Goal: Answer question/provide support

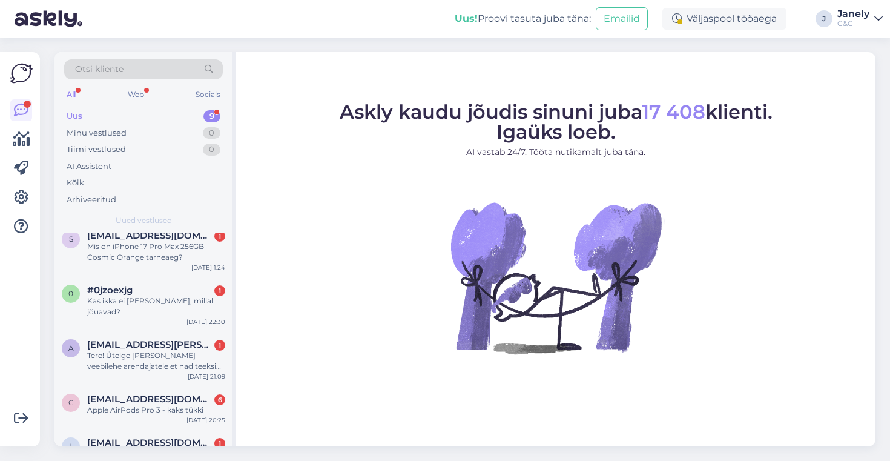
scroll to position [255, 0]
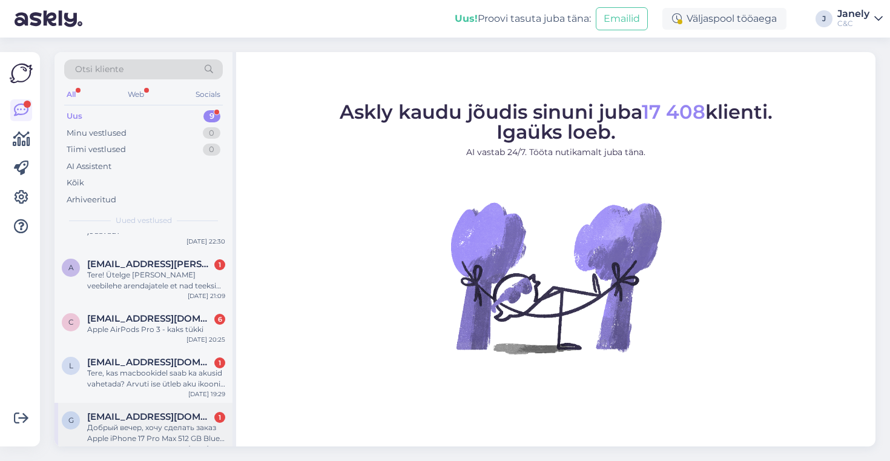
click at [185, 422] on div "Добрый вечер, хочу сделать заказ Apple iPhone 17 Pro Max 512 GB Blue, модель с …" at bounding box center [156, 433] width 138 height 22
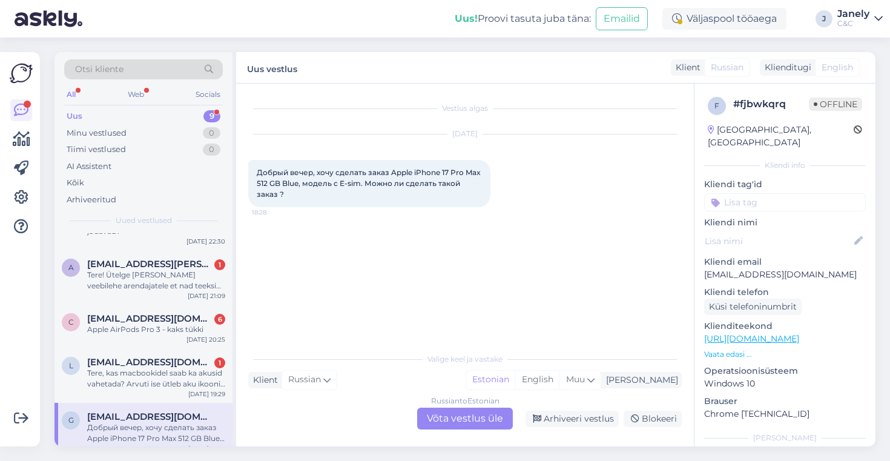
click at [470, 428] on div "Russian to Estonian Võta vestlus üle" at bounding box center [465, 418] width 96 height 22
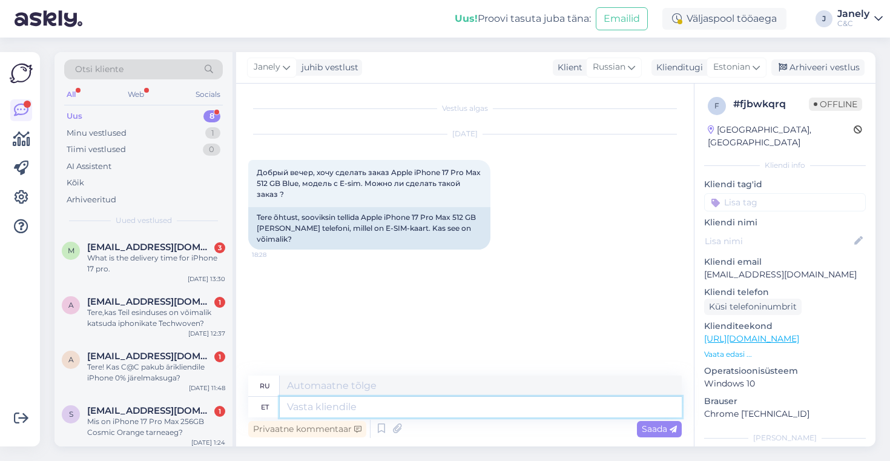
click at [460, 415] on textarea at bounding box center [481, 406] width 402 height 21
type textarea "Kõi"
type textarea "Все"
type textarea "K"
type textarea "Tere!"
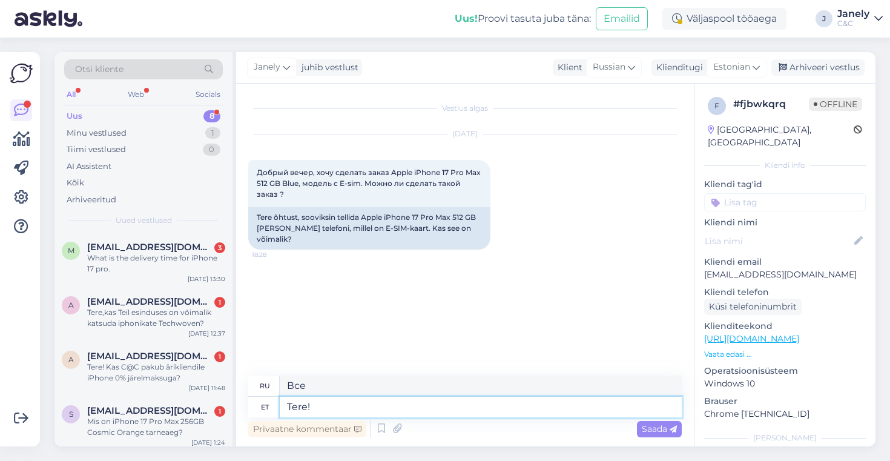
type textarea "Привет!"
type textarea "Tere! Kõikidel o"
type textarea "Всем привет!"
type textarea "Tere! Kõikidel on v"
type textarea "Привет! У всех есть"
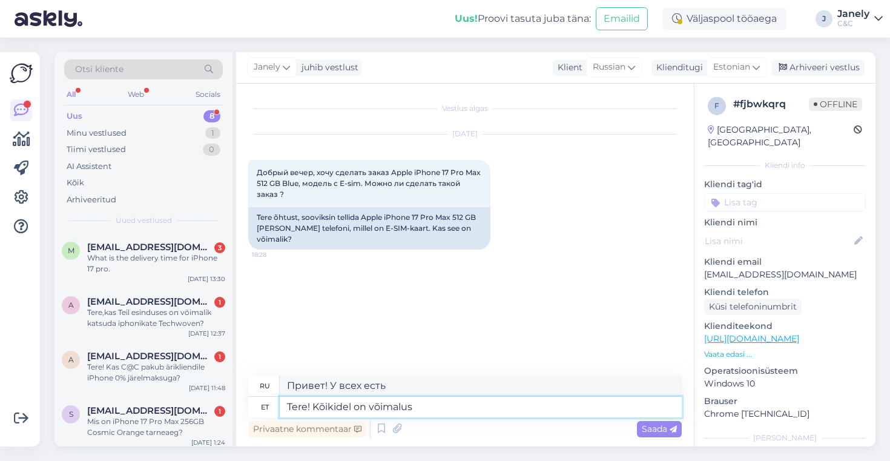
type textarea "Tere! Kõikidel on võimalus"
type textarea "Привет! У каждого есть шанс."
type textarea "Tere! Kõikidel on võimalus kasuta"
type textarea "Привет! У каждого есть возможность получить пользу."
type textarea "Tere! Kõikidel on võimalus kasutada"
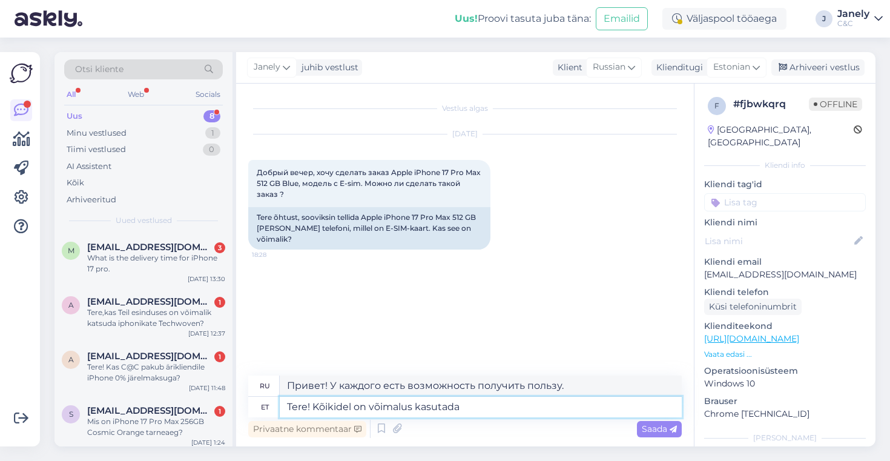
type textarea "Привет! У каждого есть возможность воспользоваться"
type textarea "Tere! Kõikidel on võimalus kasutada e-sim võ"
type textarea "Привет! У всех есть возможность пользоваться e-sim."
type textarea "Tere! Kõikidel on võimalus kasutada e-sim võimalust."
type textarea "Здравствуйте! У каждого есть возможность воспользоваться опцией e-sim."
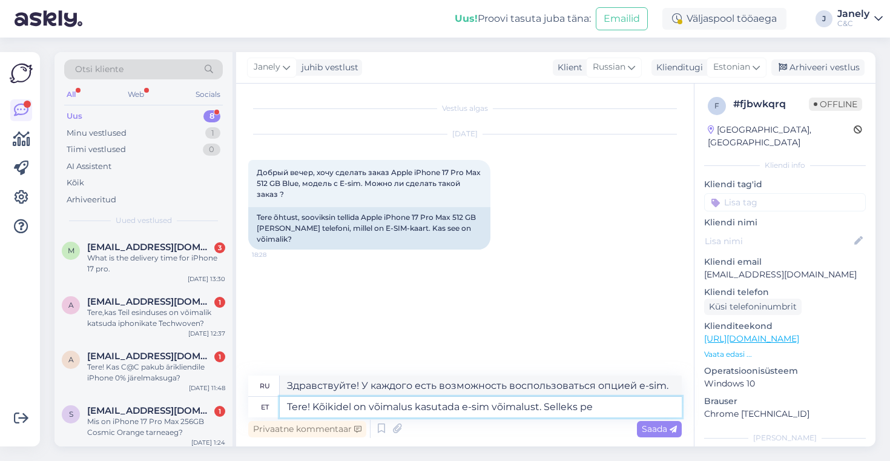
type textarea "Tere! Kõikidel on võimalus kasutada e-sim võimalust. Selleks pea"
type textarea "Здравствуйте! У каждого есть возможность воспользоваться опцией e-sim. Для этого"
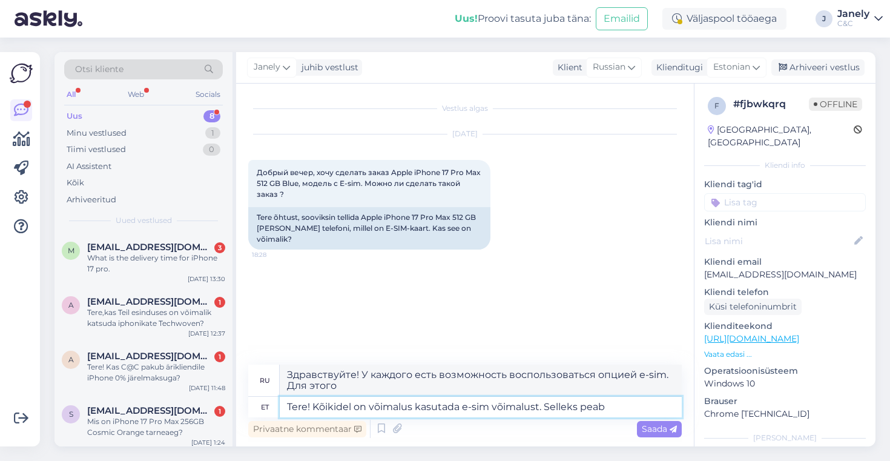
type textarea "Tere! Kõikidel on võimalus kasutada e-sim võimalust. Selleks peab"
type textarea "Здравствуйте! У каждого есть возможность воспользоваться опцией e-sim. Для этог…"
type textarea "Tere! Kõikidel on võimalus kasutada e-sim võimalust. Selleks peab oma o"
type textarea "Здравствуйте! У каждого есть возможность воспользоваться опцией e-SIM. Для этог…"
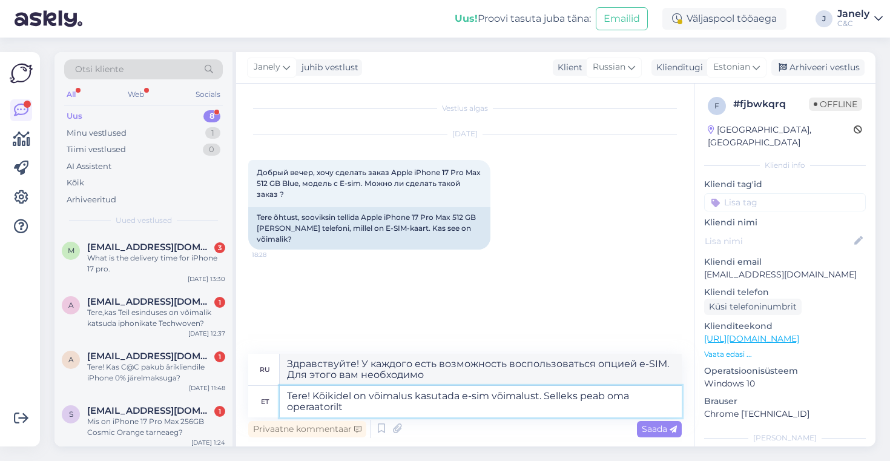
type textarea "Tere! Kõikidel on võimalus kasutada e-sim võimalust. Selleks peab oma operaator…"
type textarea "Здравствуйте! У каждого есть возможность воспользоваться опцией e-sim. Для этог…"
type textarea "Tere! Kõikidel on võimalus kasutada e-sim võimalust. Selleks peab oma operaator…"
type textarea "Здравствуйте! У каждого есть возможность воспользоваться опцией e-SIM. Для этог…"
type textarea "Tere! Kõikidel on võimalus kasutada e-sim võimalust. Selleks peab oma operaator…"
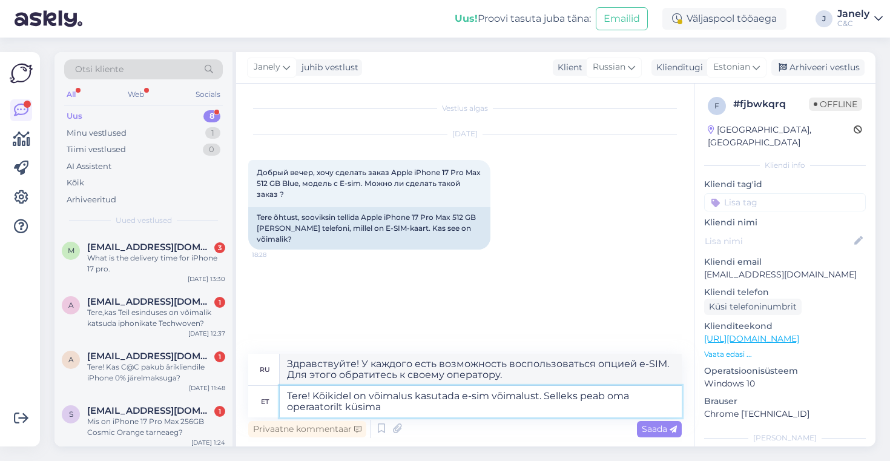
type textarea "Здравствуйте! У каждого есть возможность воспользоваться опцией e-sim. Для этог…"
type textarea "Tere! Kõikidel on võimalus kasutada e-sim võimalust. Selleks peab oma operaator…"
type textarea "Здравствуйте! У каждого есть возможность воспользоваться опцией e-SIM. Для этог…"
type textarea "Tere! Kõikidel on võimalus kasutada e-sim võimalust. Selleks peab oma operaator…"
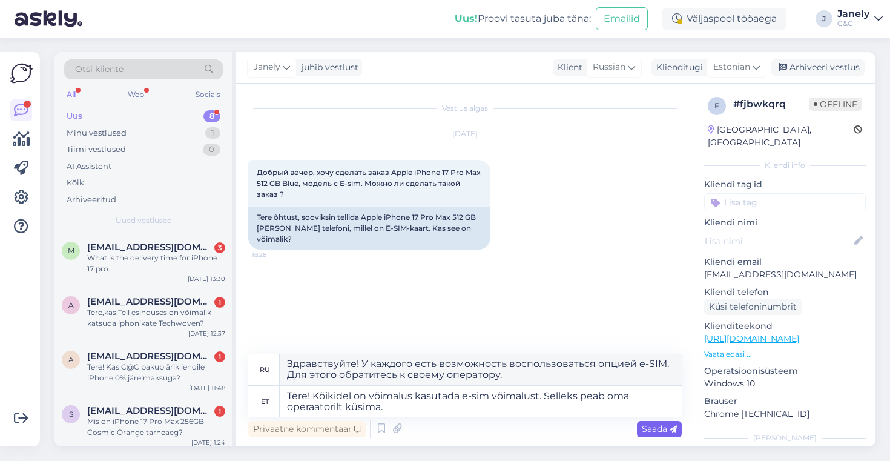
click at [655, 429] on span "Saada" at bounding box center [659, 428] width 35 height 11
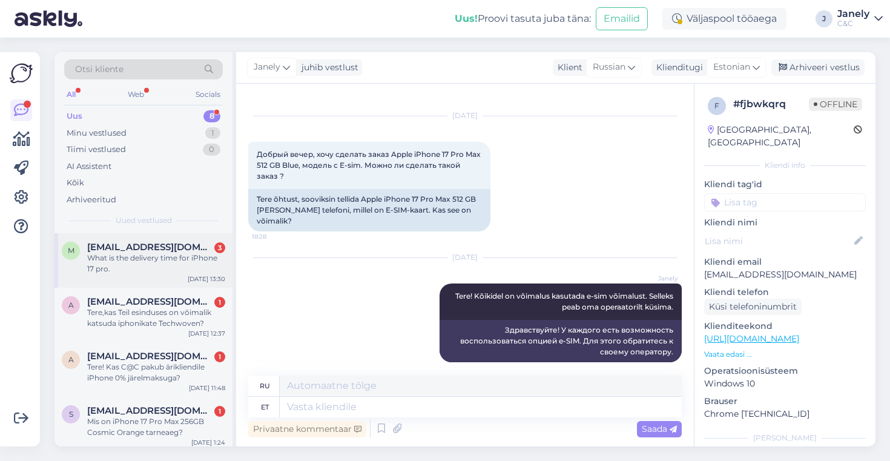
click at [181, 259] on div "What is the delivery time for iPhone 17 pro." at bounding box center [156, 263] width 138 height 22
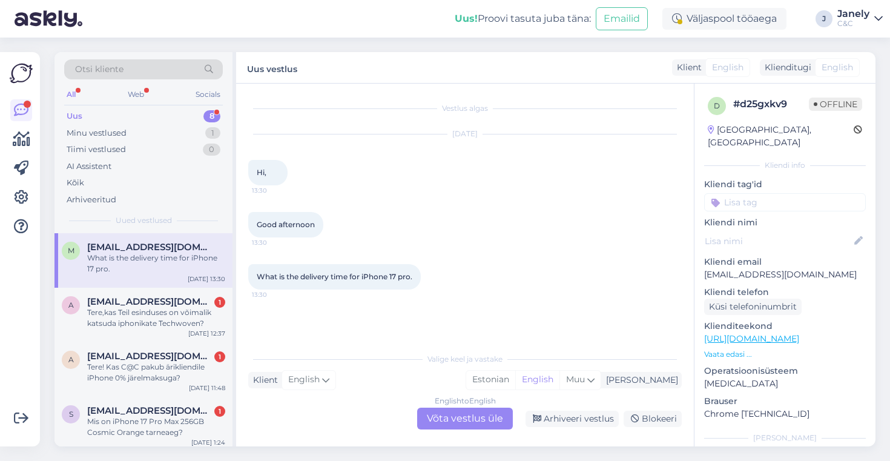
click at [473, 422] on div "English to English Võta vestlus üle" at bounding box center [465, 418] width 96 height 22
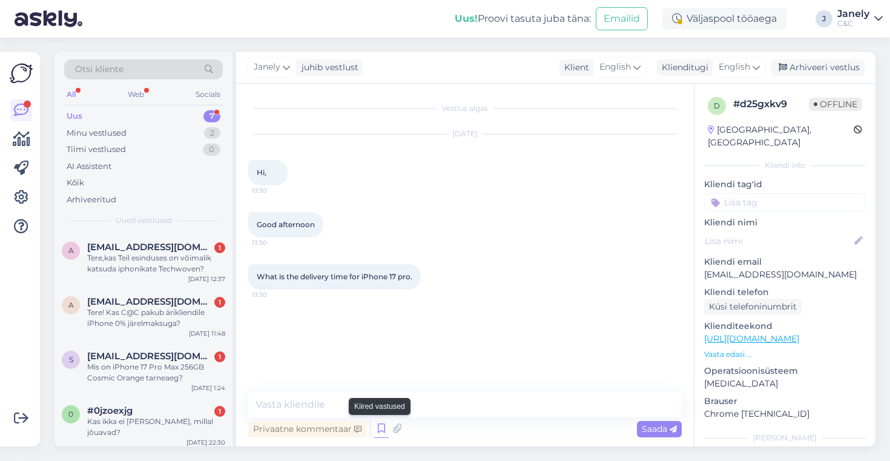
click at [381, 427] on icon at bounding box center [381, 428] width 15 height 18
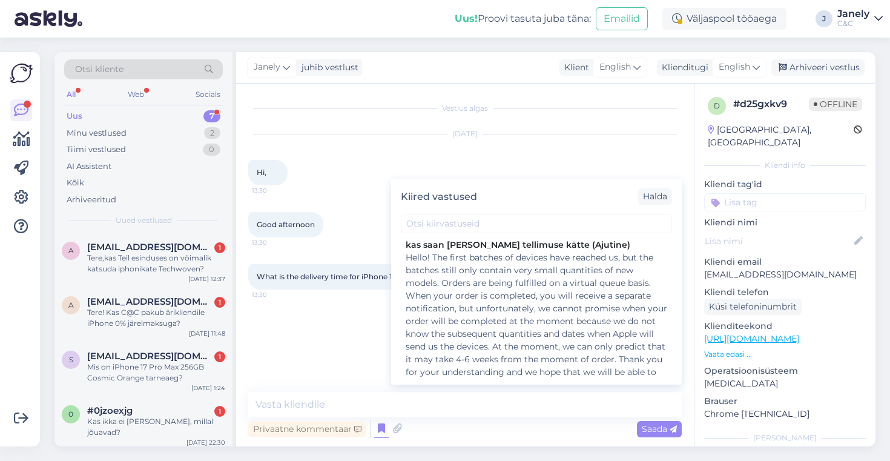
scroll to position [270, 0]
click at [464, 333] on div "Hello! The first batches of devices have reached us, but the batches still only…" at bounding box center [535, 322] width 261 height 140
type textarea "Hello! The first batches of devices have reached us, but the batches still only…"
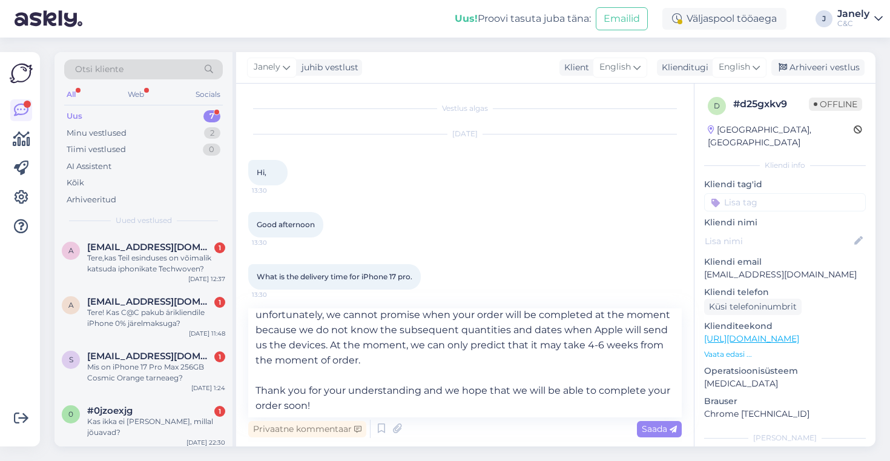
scroll to position [52, 0]
click at [643, 427] on span "Saada" at bounding box center [659, 428] width 35 height 11
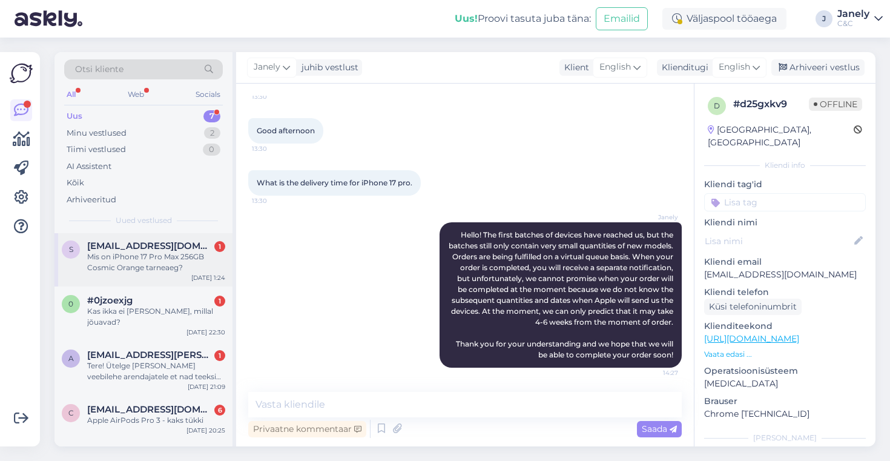
scroll to position [111, 0]
click at [158, 269] on div "Mis on iPhone 17 Pro Max 256GB Cosmic Orange tarneaeg?" at bounding box center [156, 261] width 138 height 22
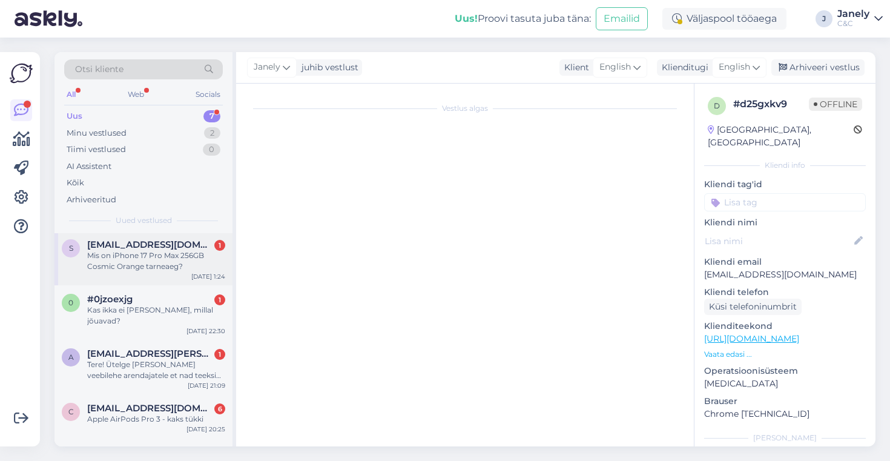
scroll to position [0, 0]
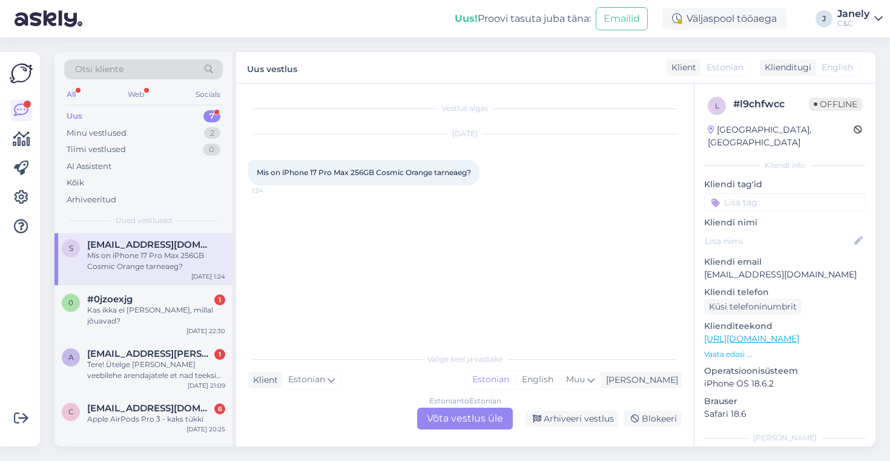
click at [443, 409] on div "Estonian to Estonian Võta vestlus üle" at bounding box center [465, 418] width 96 height 22
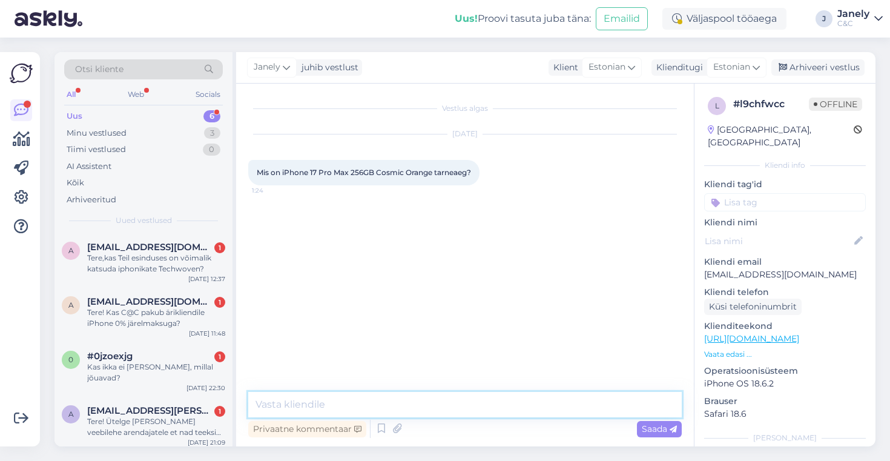
click at [351, 406] on textarea at bounding box center [464, 404] width 433 height 25
type textarea "Tere! 4-6 nädalat"
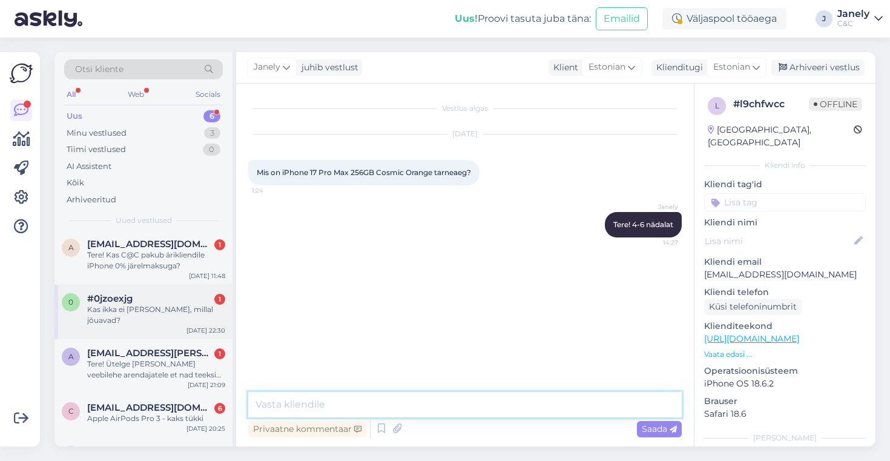
scroll to position [57, 0]
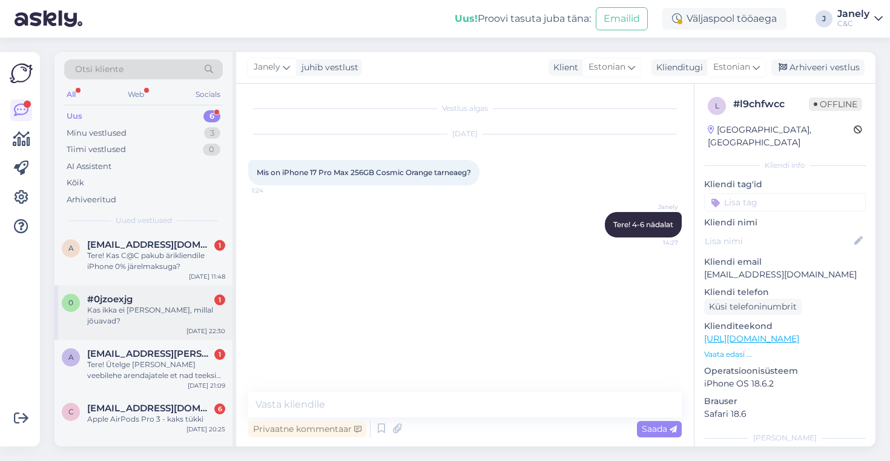
click at [167, 312] on div "Kas ikka ei [PERSON_NAME], millal jõuavad?" at bounding box center [156, 315] width 138 height 22
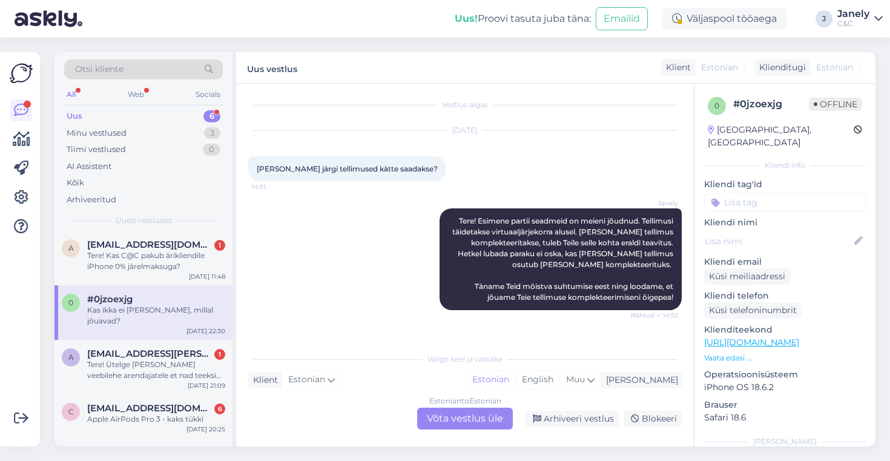
scroll to position [361, 0]
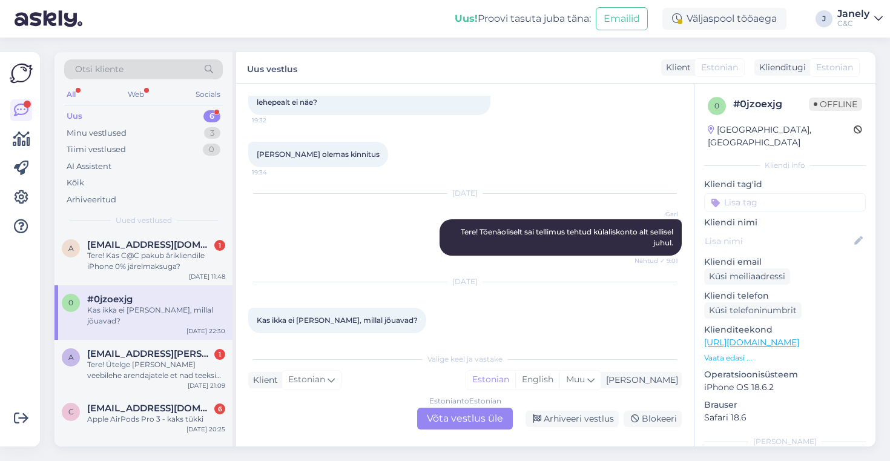
click at [447, 409] on div "Estonian to Estonian Võta vestlus üle" at bounding box center [465, 418] width 96 height 22
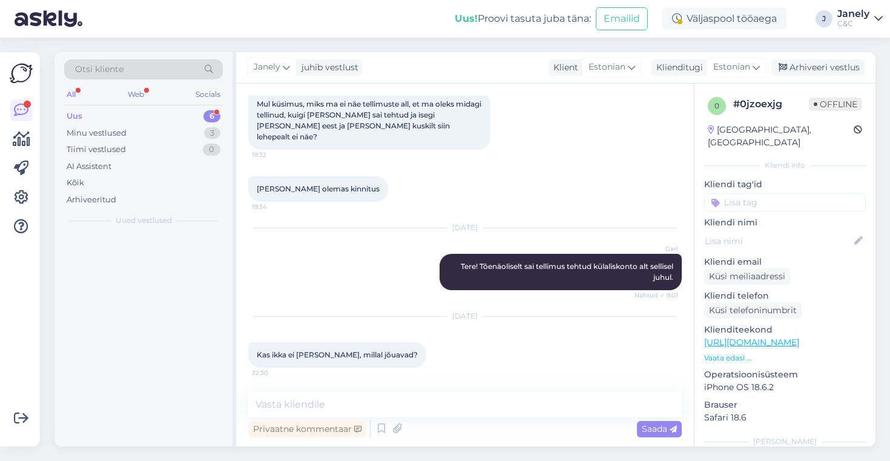
scroll to position [0, 0]
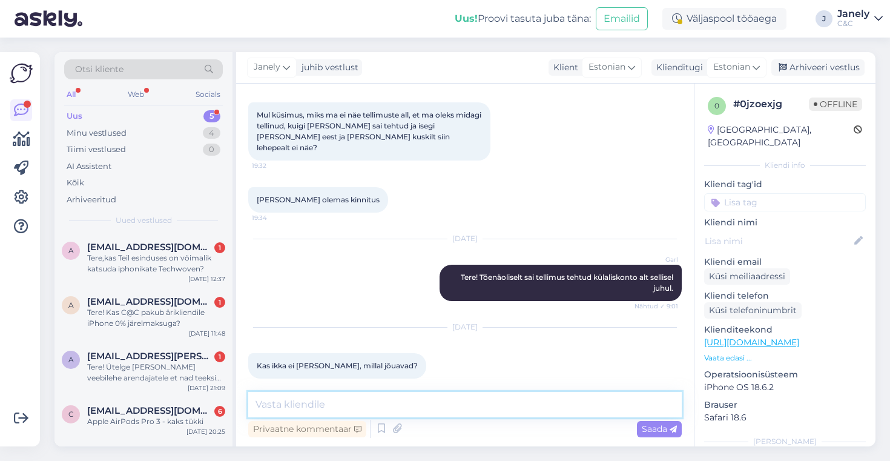
click at [396, 405] on textarea at bounding box center [464, 404] width 433 height 25
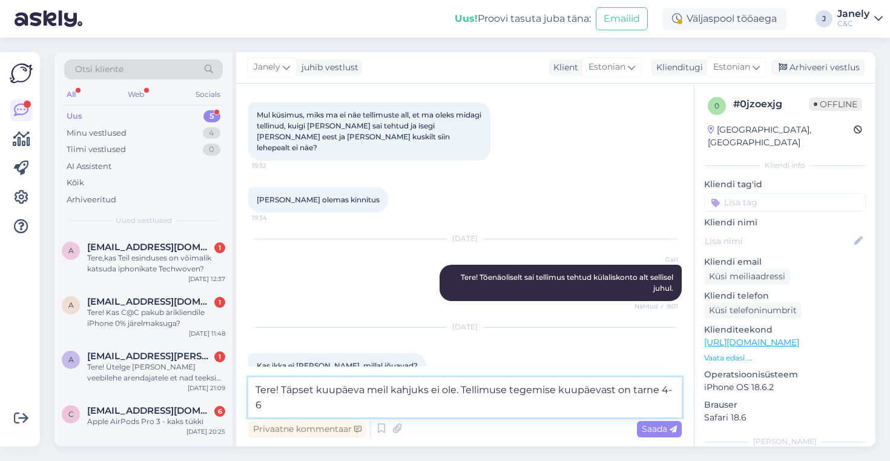
scroll to position [330, 0]
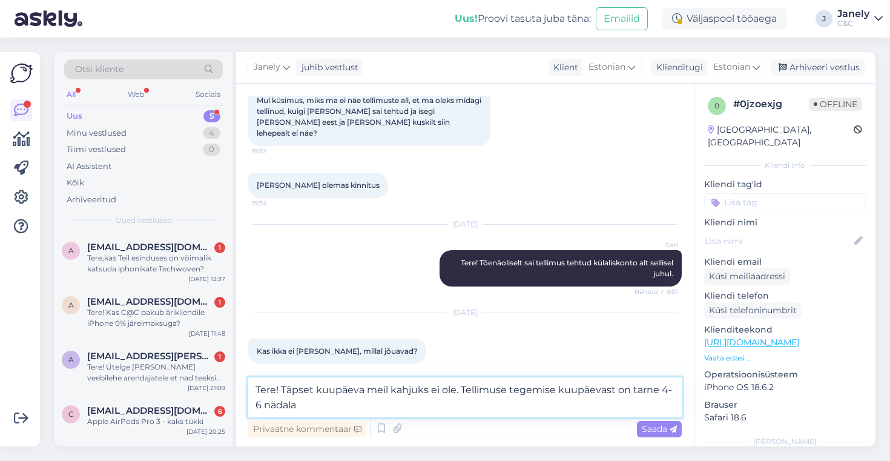
type textarea "Tere! Täpset kuupäeva meil kahjuks ei ole. Tellimuse tegemise kuupäevast on tar…"
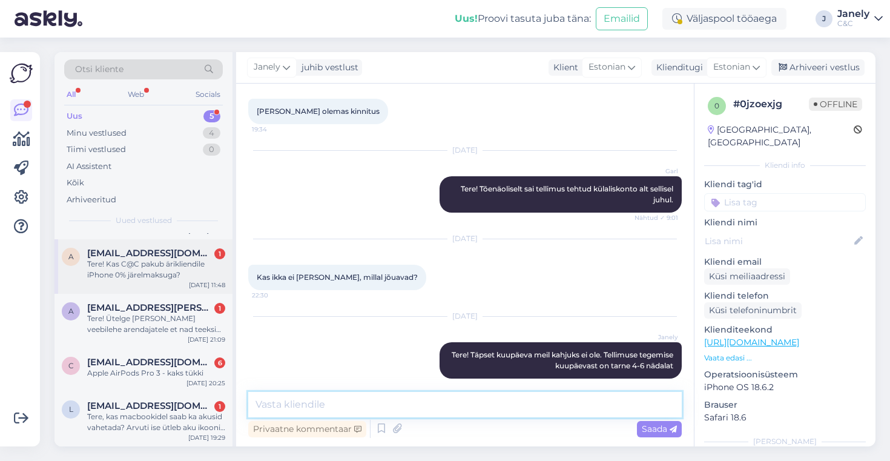
scroll to position [47, 0]
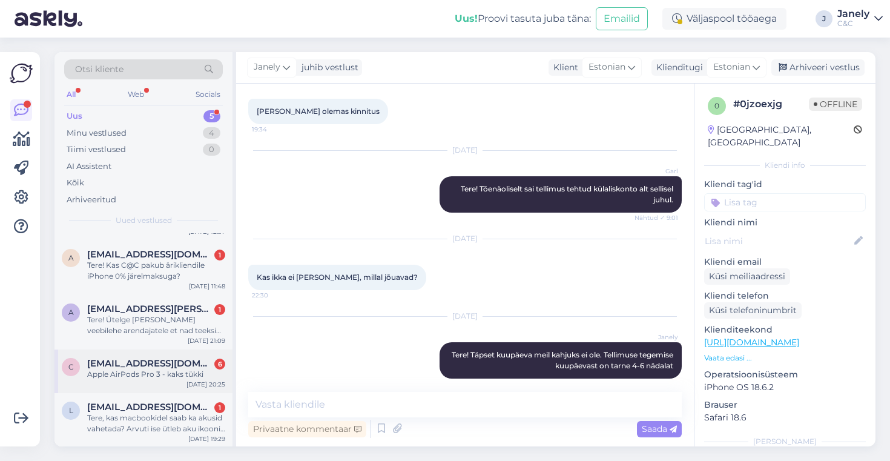
click at [187, 384] on div "C [EMAIL_ADDRESS][DOMAIN_NAME] 6 Apple AirPods Pro 3 - kaks tükki [DATE] 20:25" at bounding box center [143, 371] width 178 height 44
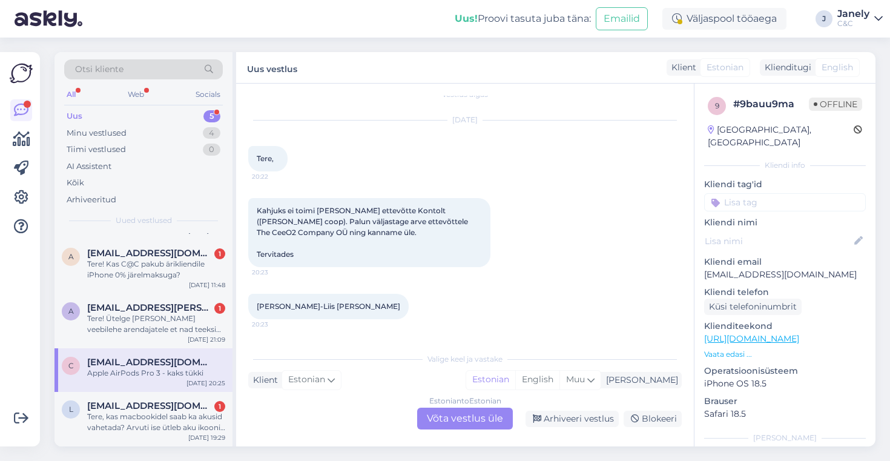
scroll to position [10, 0]
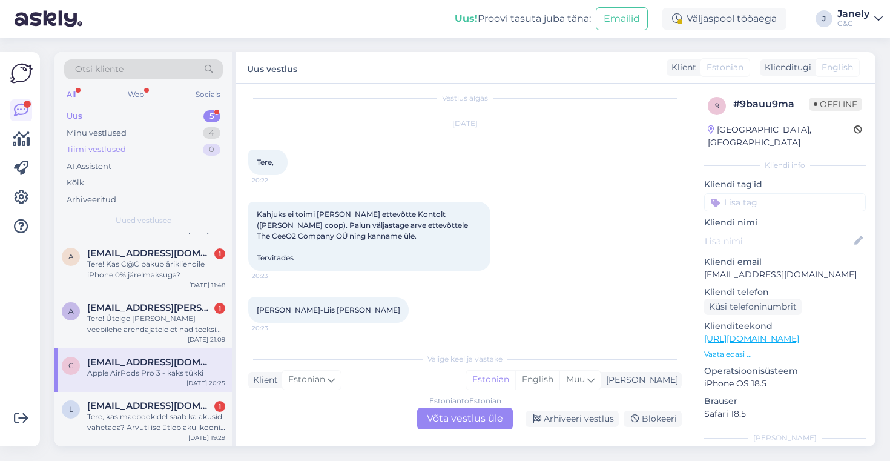
click at [146, 153] on div "Tiimi vestlused 0" at bounding box center [143, 149] width 159 height 17
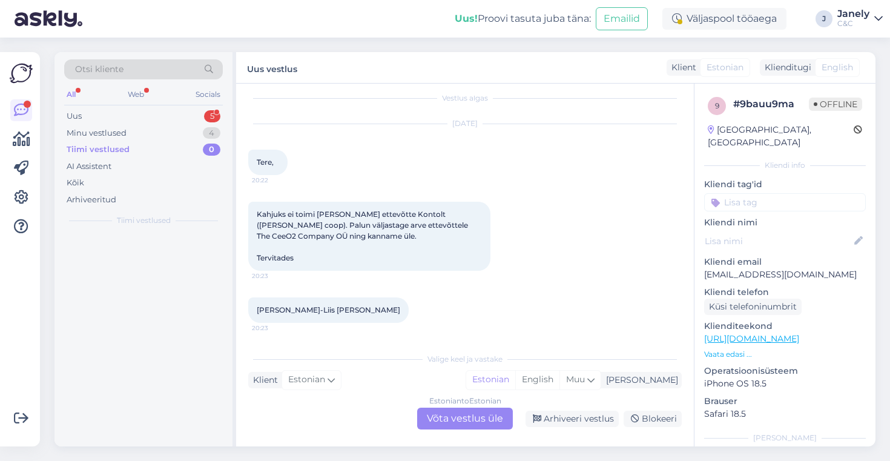
scroll to position [0, 0]
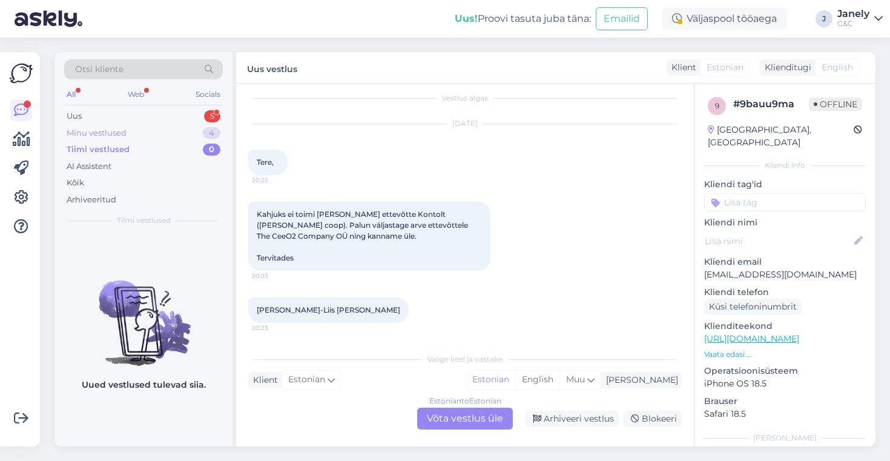
click at [133, 138] on div "Minu vestlused 4" at bounding box center [143, 133] width 159 height 17
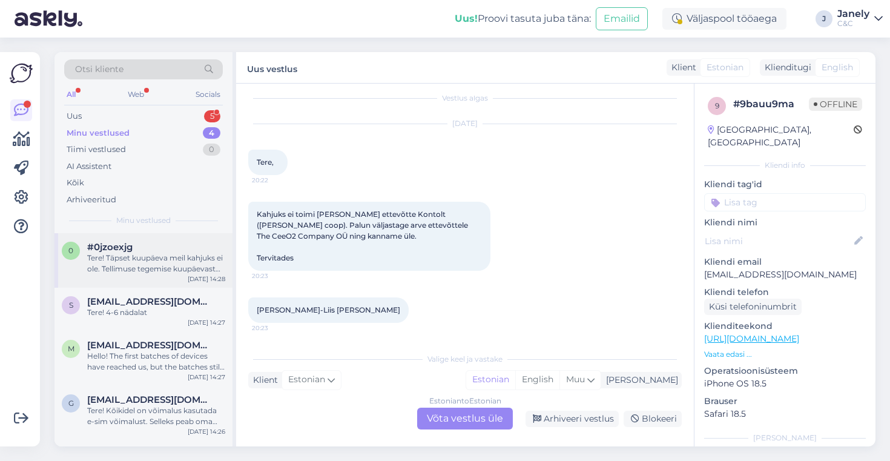
click at [176, 264] on div "Tere! Täpset kuupäeva meil kahjuks ei ole. Tellimuse tegemise kuupäevast on tar…" at bounding box center [156, 263] width 138 height 22
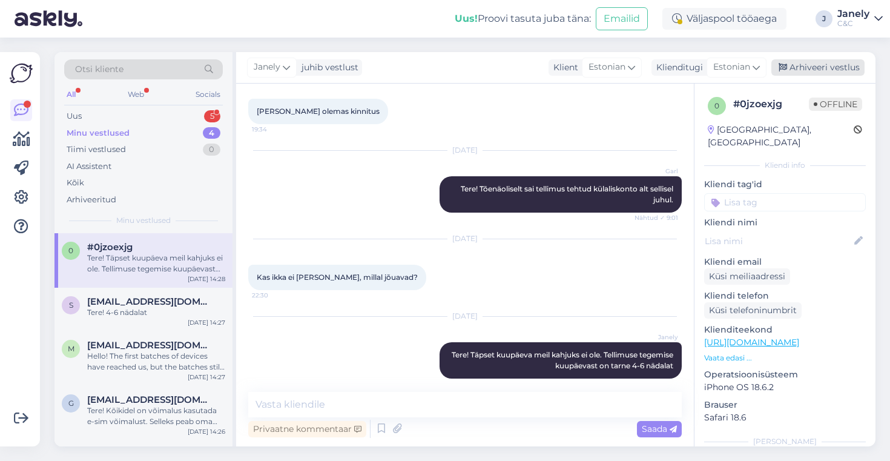
click at [804, 65] on div "Arhiveeri vestlus" at bounding box center [817, 67] width 93 height 16
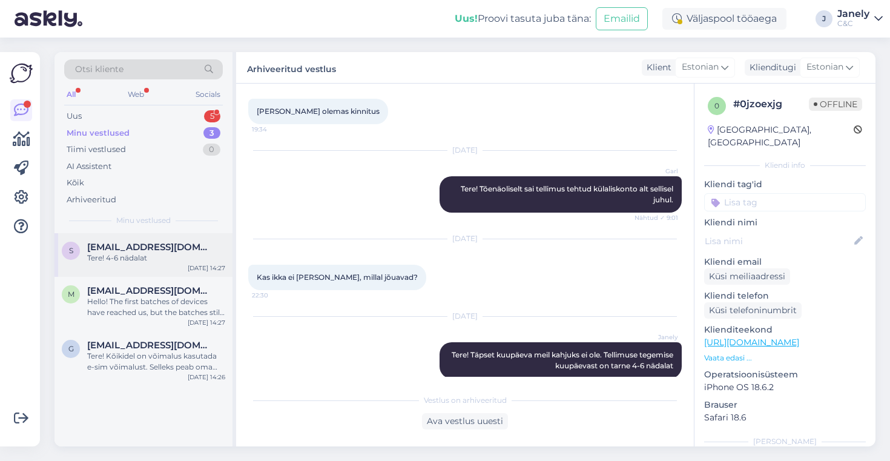
click at [120, 257] on div "Tere! 4-6 nädalat" at bounding box center [156, 257] width 138 height 11
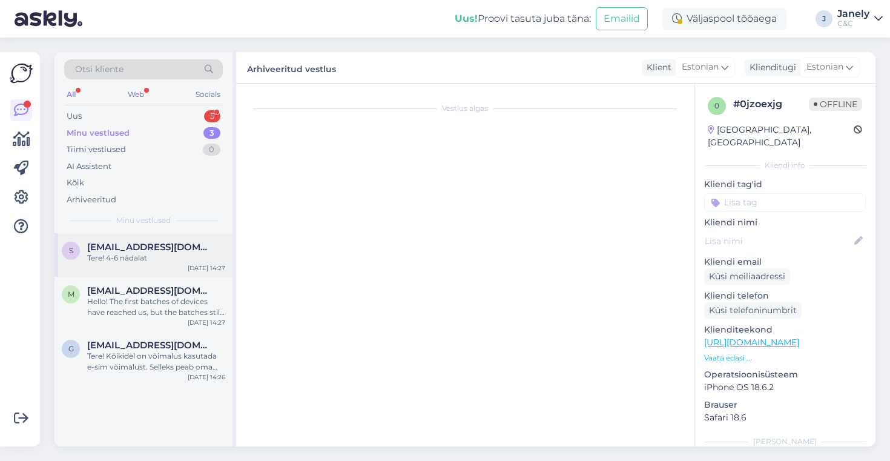
scroll to position [0, 0]
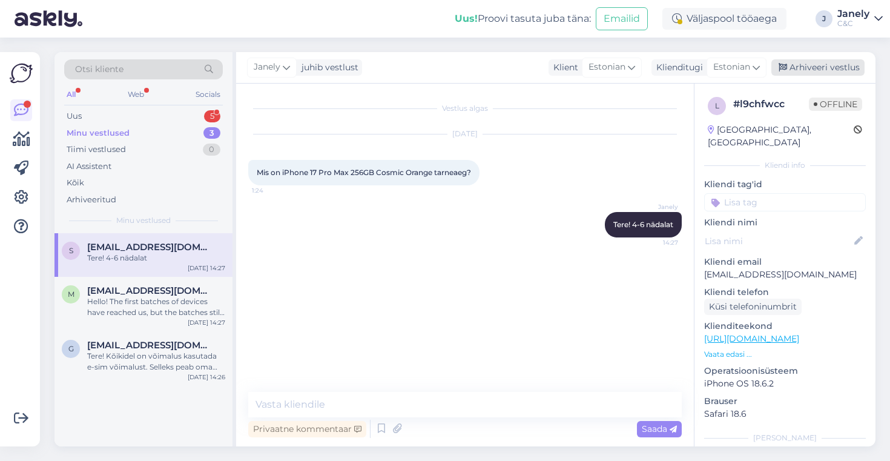
click at [826, 69] on div "Arhiveeri vestlus" at bounding box center [817, 67] width 93 height 16
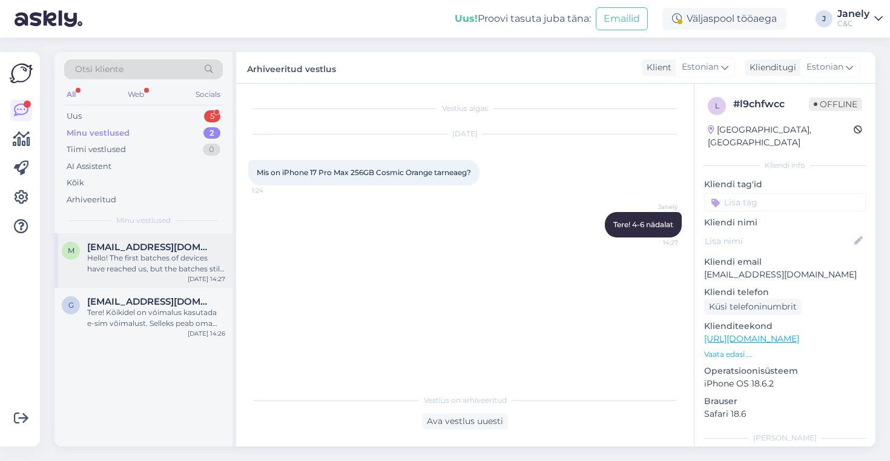
click at [143, 257] on div "Hello! The first batches of devices have reached us, but the batches still only…" at bounding box center [156, 263] width 138 height 22
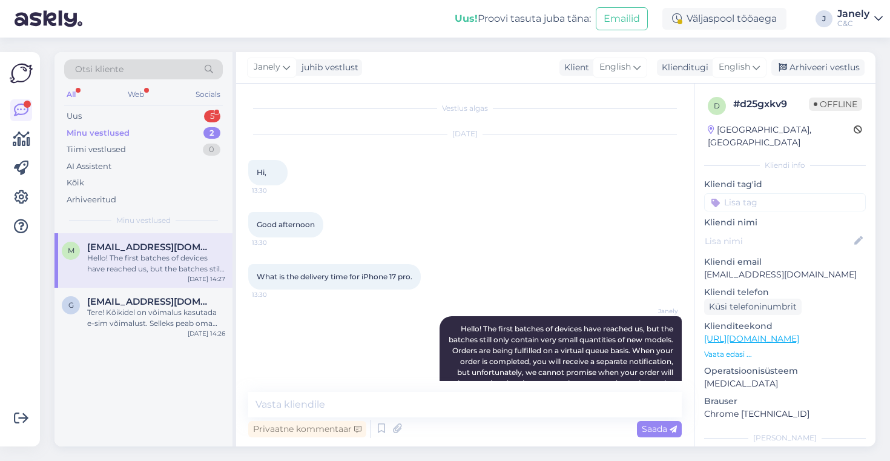
scroll to position [94, 0]
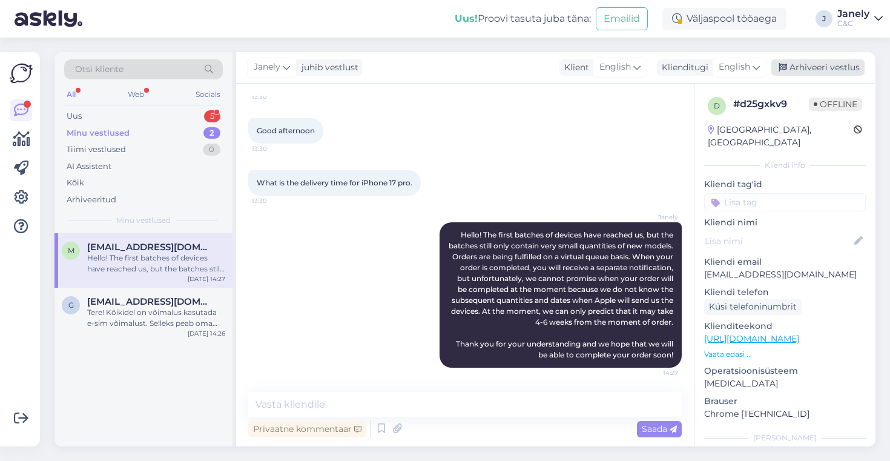
click at [799, 74] on div "Arhiveeri vestlus" at bounding box center [817, 67] width 93 height 16
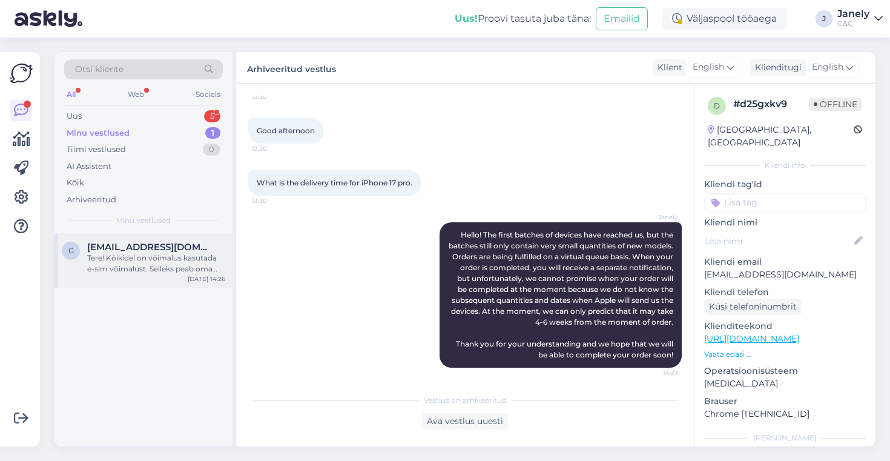
click at [191, 266] on div "Tere! Kõikidel on võimalus kasutada e-sim võimalust. Selleks peab oma operaator…" at bounding box center [156, 263] width 138 height 22
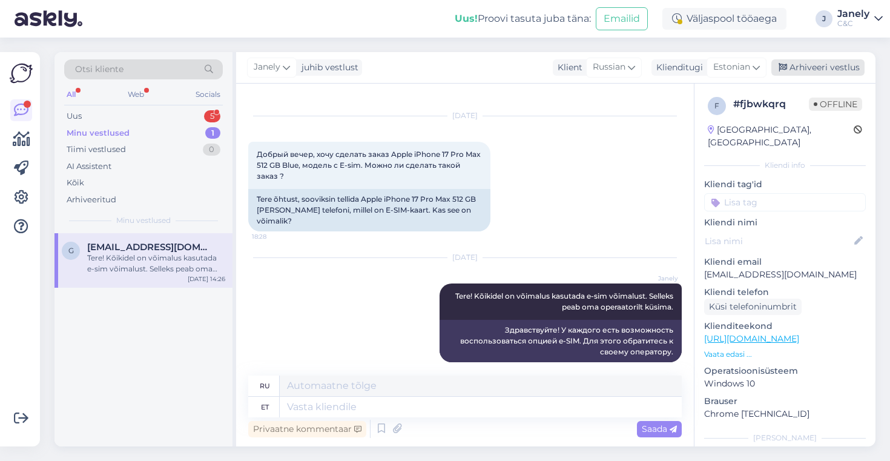
click at [803, 70] on div "Arhiveeri vestlus" at bounding box center [817, 67] width 93 height 16
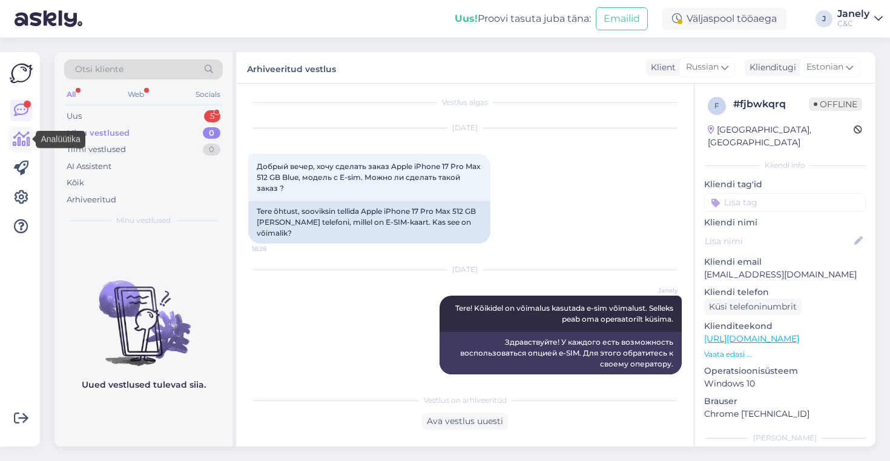
click at [22, 140] on icon at bounding box center [22, 139] width 18 height 15
